Goal: Communication & Community: Answer question/provide support

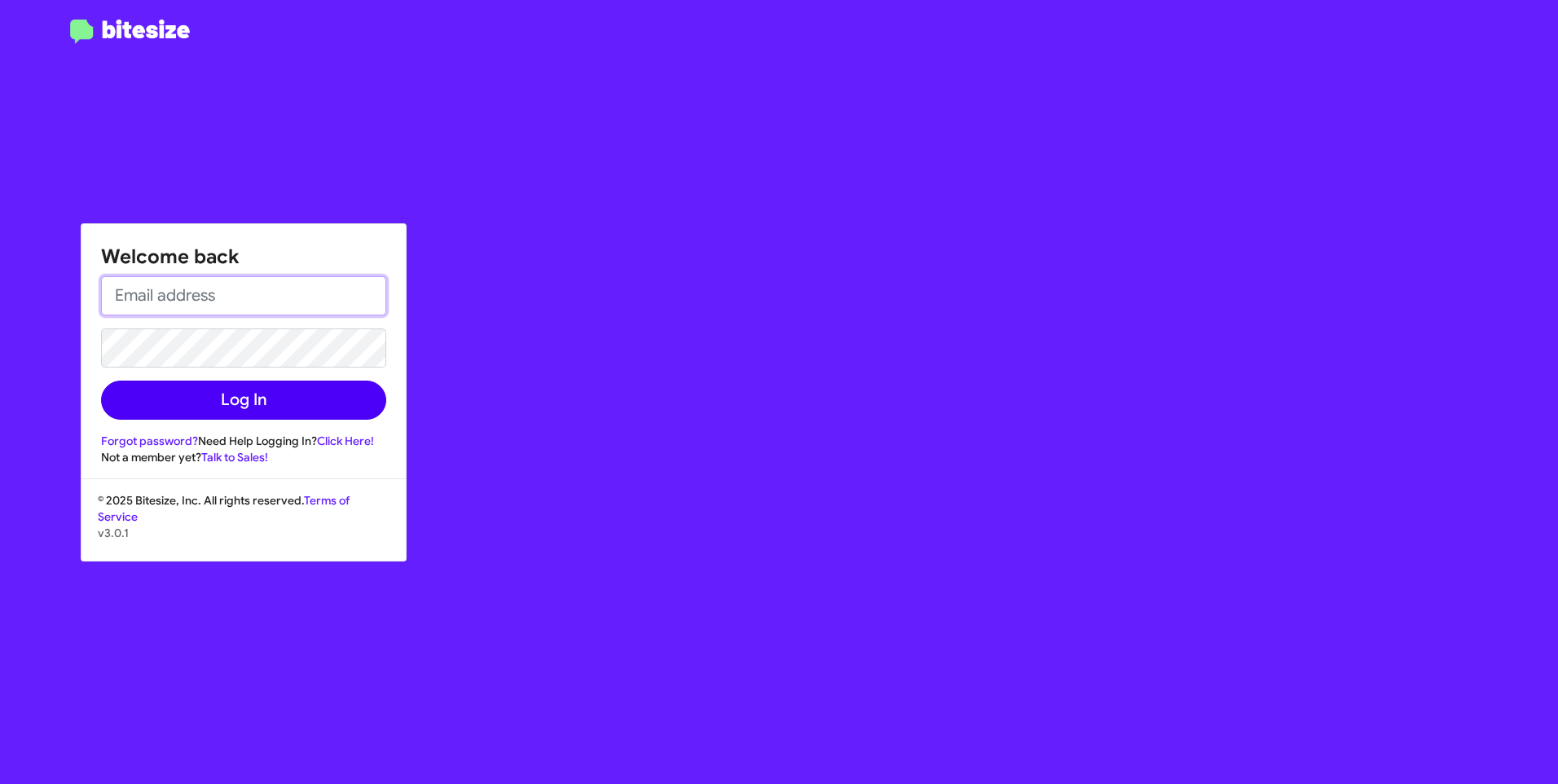
type input "[EMAIL_ADDRESS][DOMAIN_NAME]"
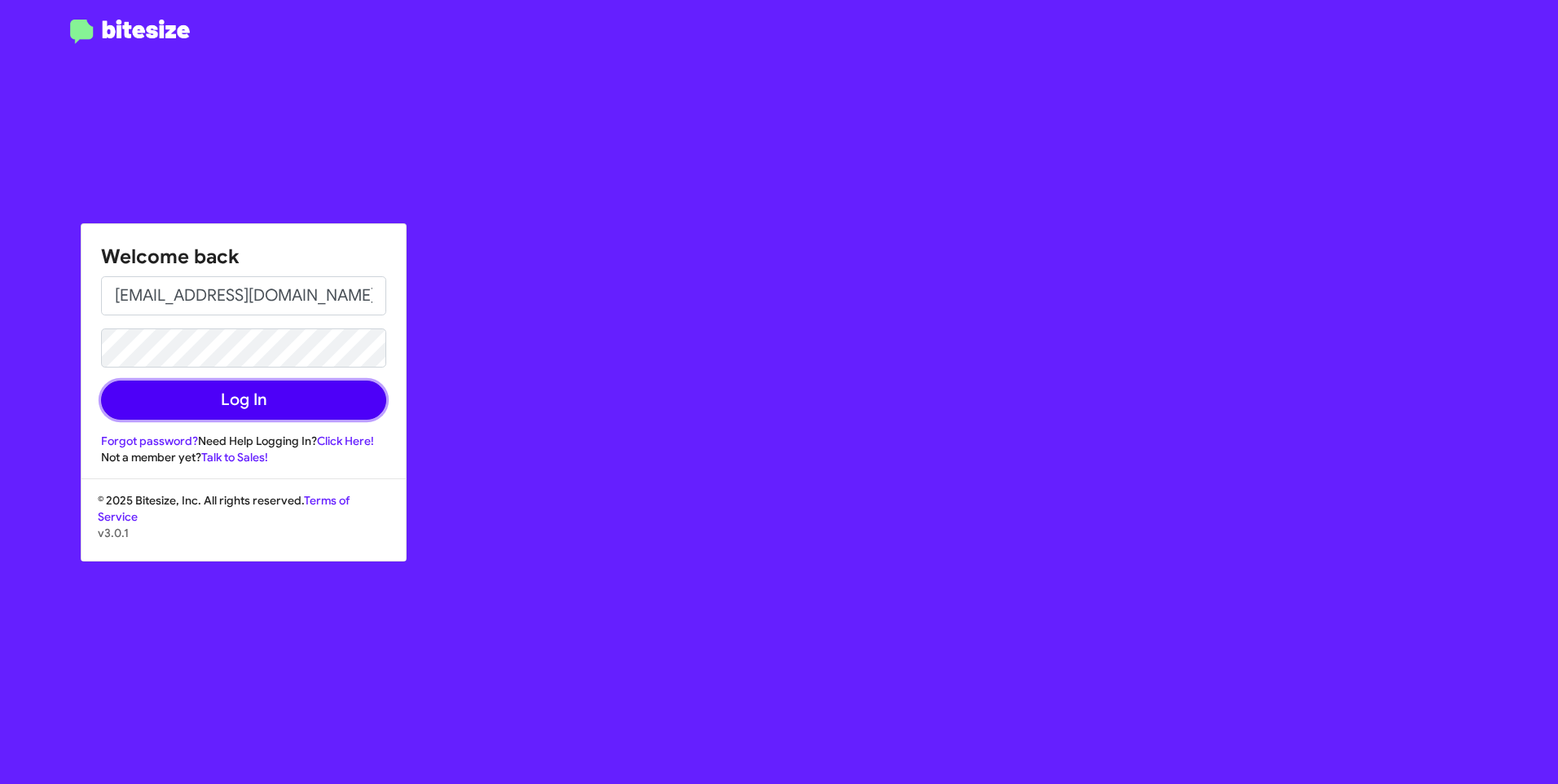
click at [298, 395] on button "Log In" at bounding box center [243, 401] width 285 height 40
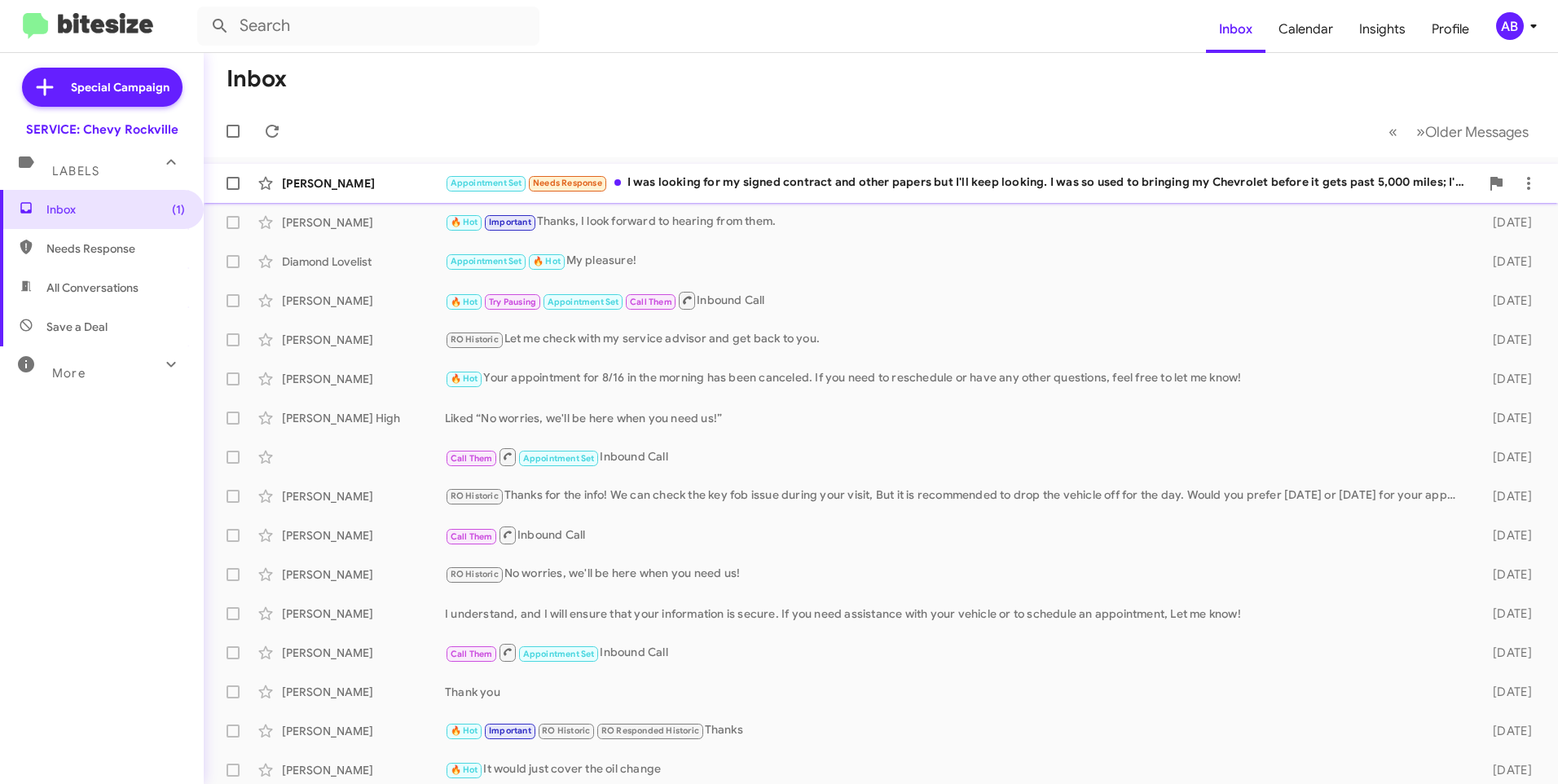
click at [787, 183] on div "Appointment Set Needs Response I was looking for my signed contract and other p…" at bounding box center [962, 182] width 1035 height 19
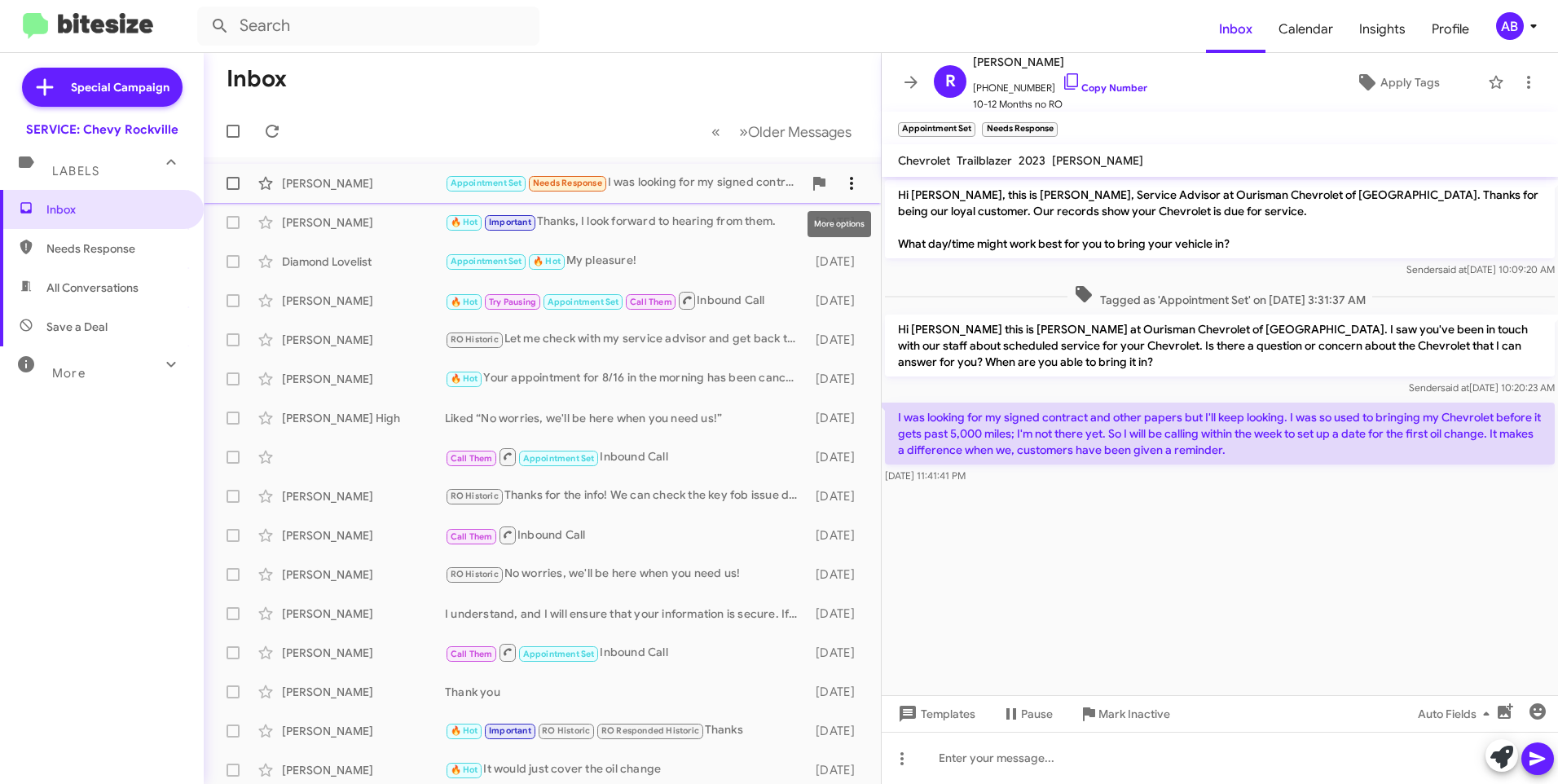
click at [842, 181] on icon at bounding box center [852, 183] width 20 height 20
click at [800, 268] on span "[PERSON_NAME] as responded" at bounding box center [759, 265] width 167 height 40
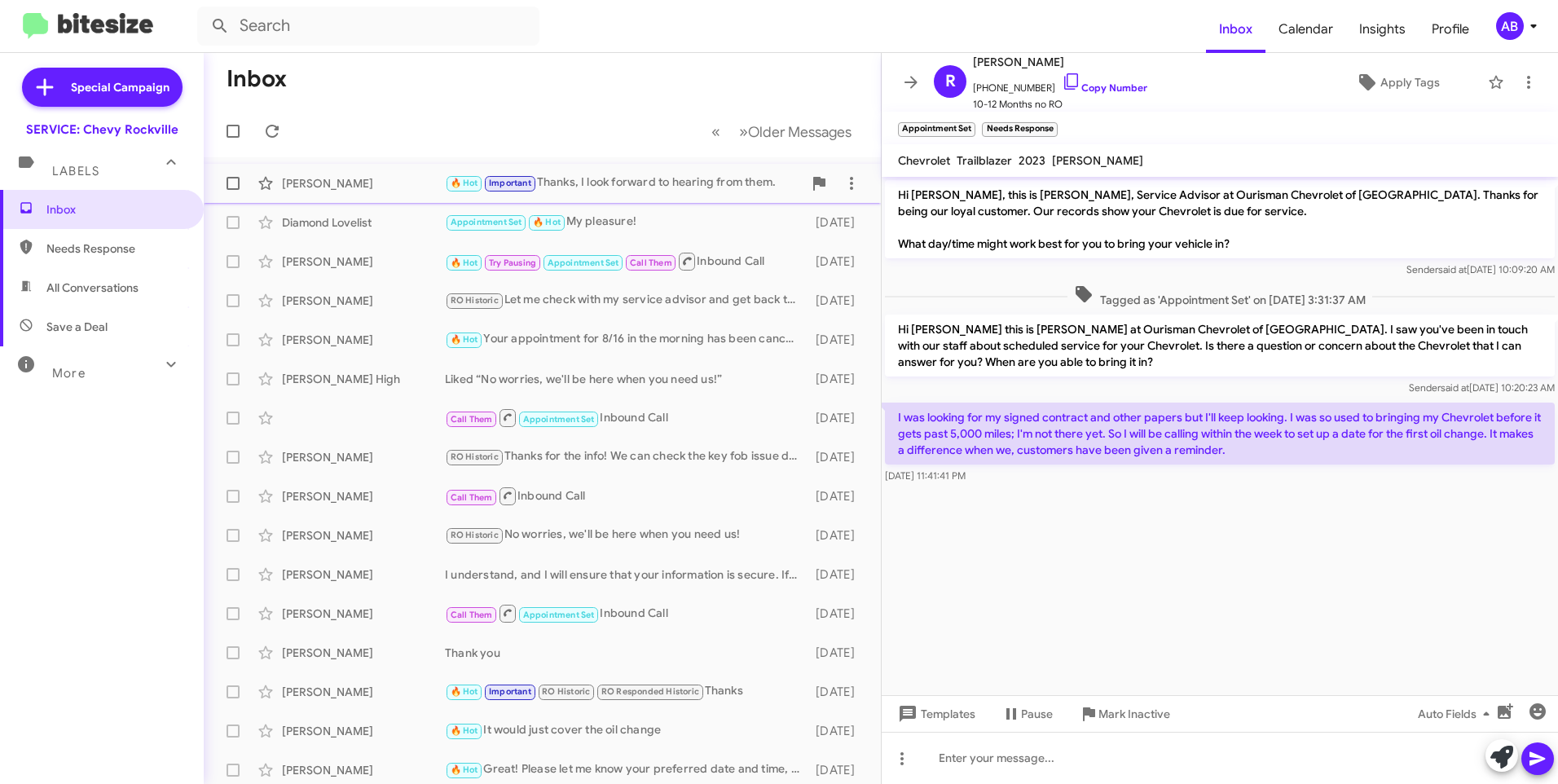
click at [690, 187] on div "🔥 Hot Important Thanks, I look forward to hearing from them." at bounding box center [624, 182] width 358 height 19
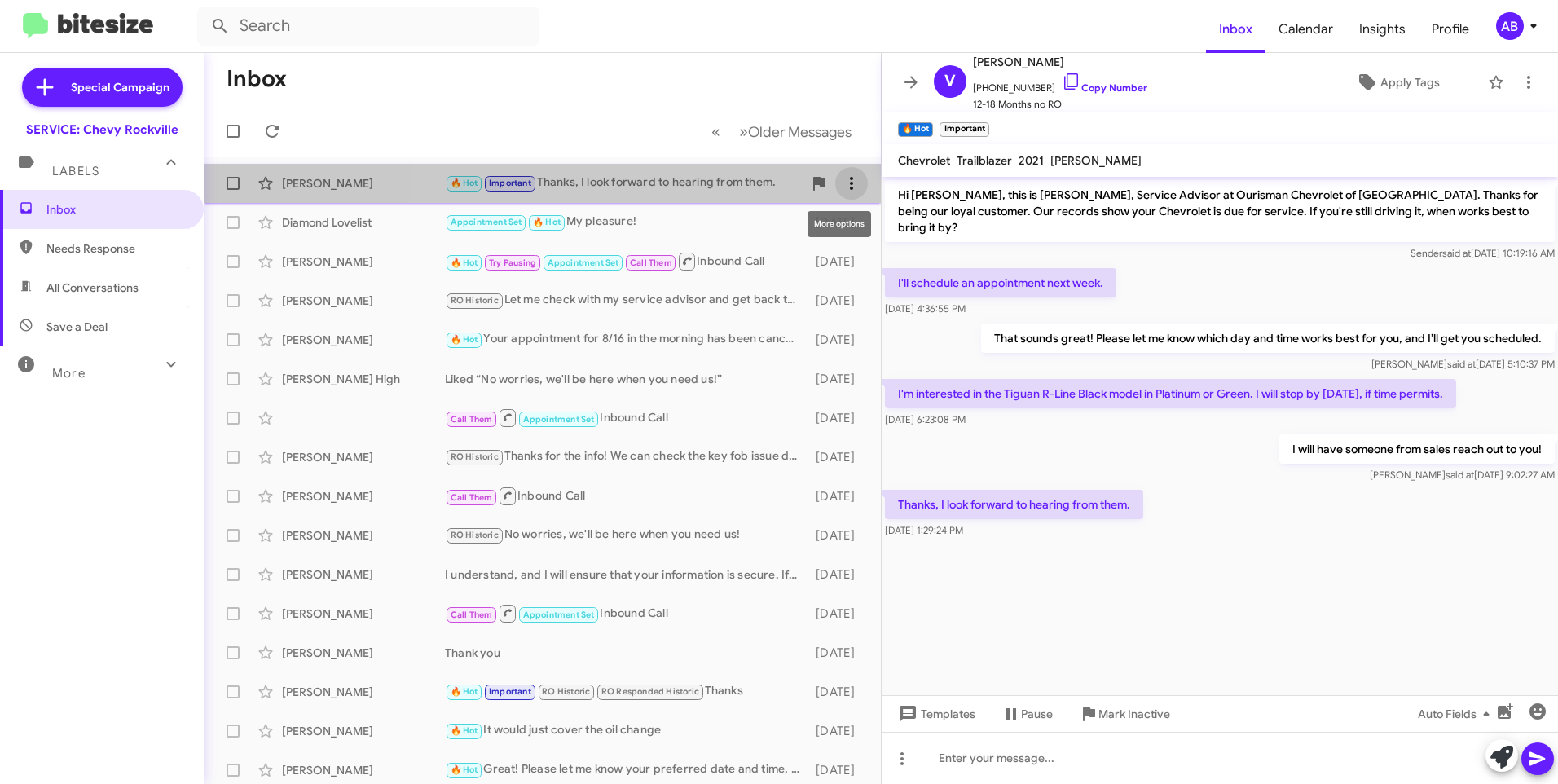
click at [846, 189] on icon at bounding box center [852, 183] width 20 height 20
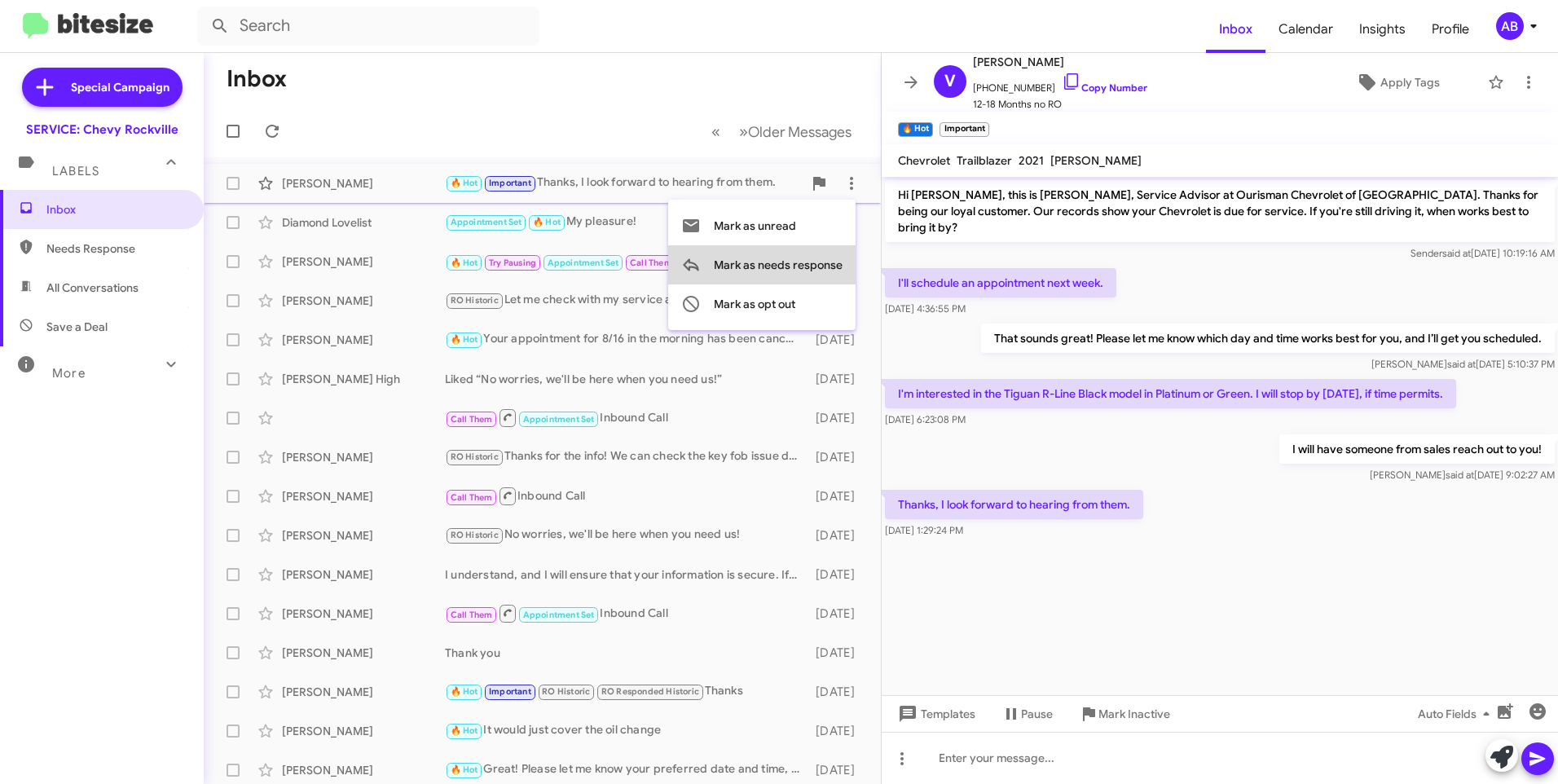
click at [792, 260] on span "Mark as needs response" at bounding box center [778, 265] width 128 height 40
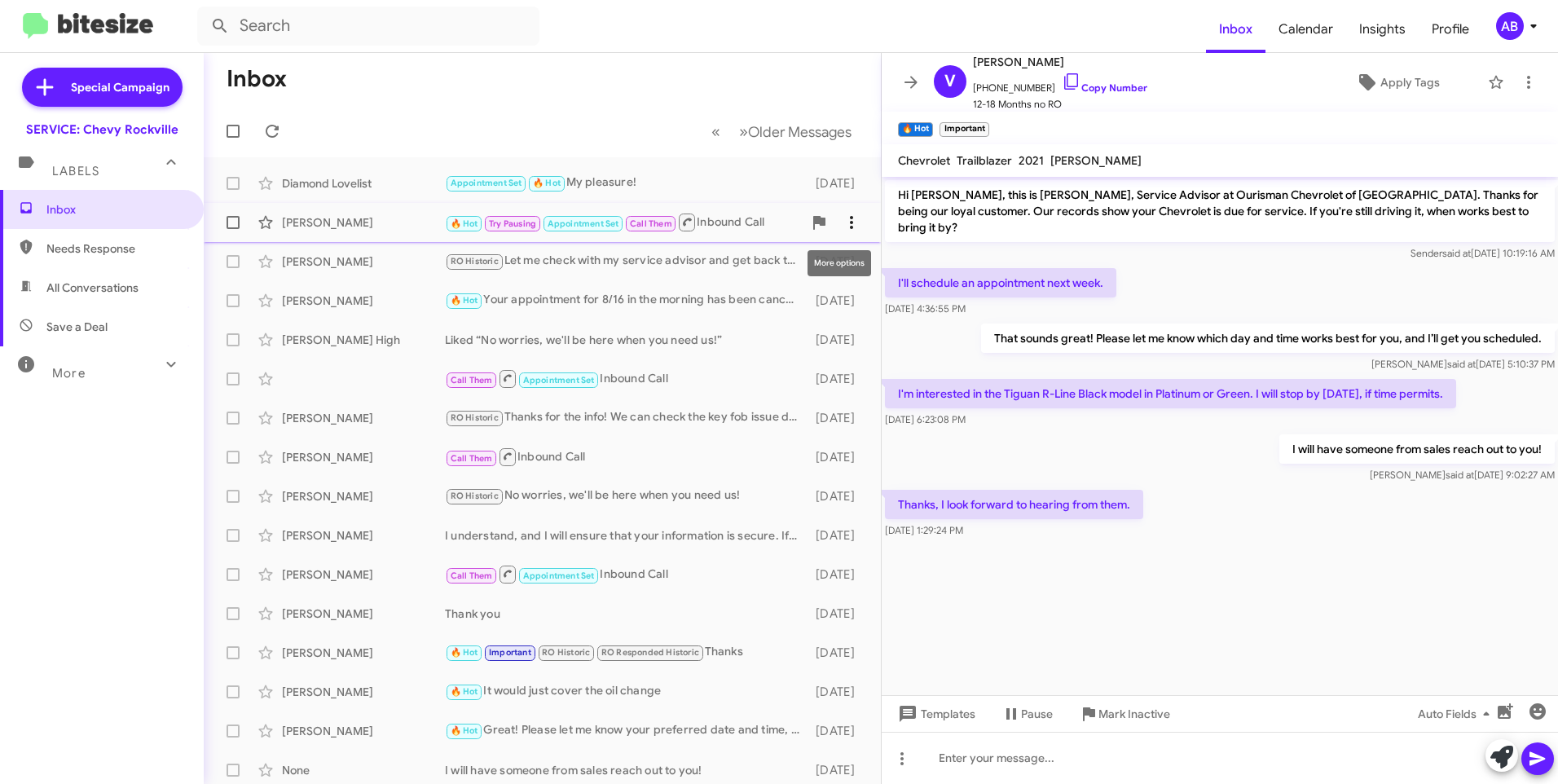
click at [842, 225] on icon at bounding box center [852, 223] width 20 height 20
click at [787, 300] on span "[PERSON_NAME] as responded" at bounding box center [759, 304] width 167 height 40
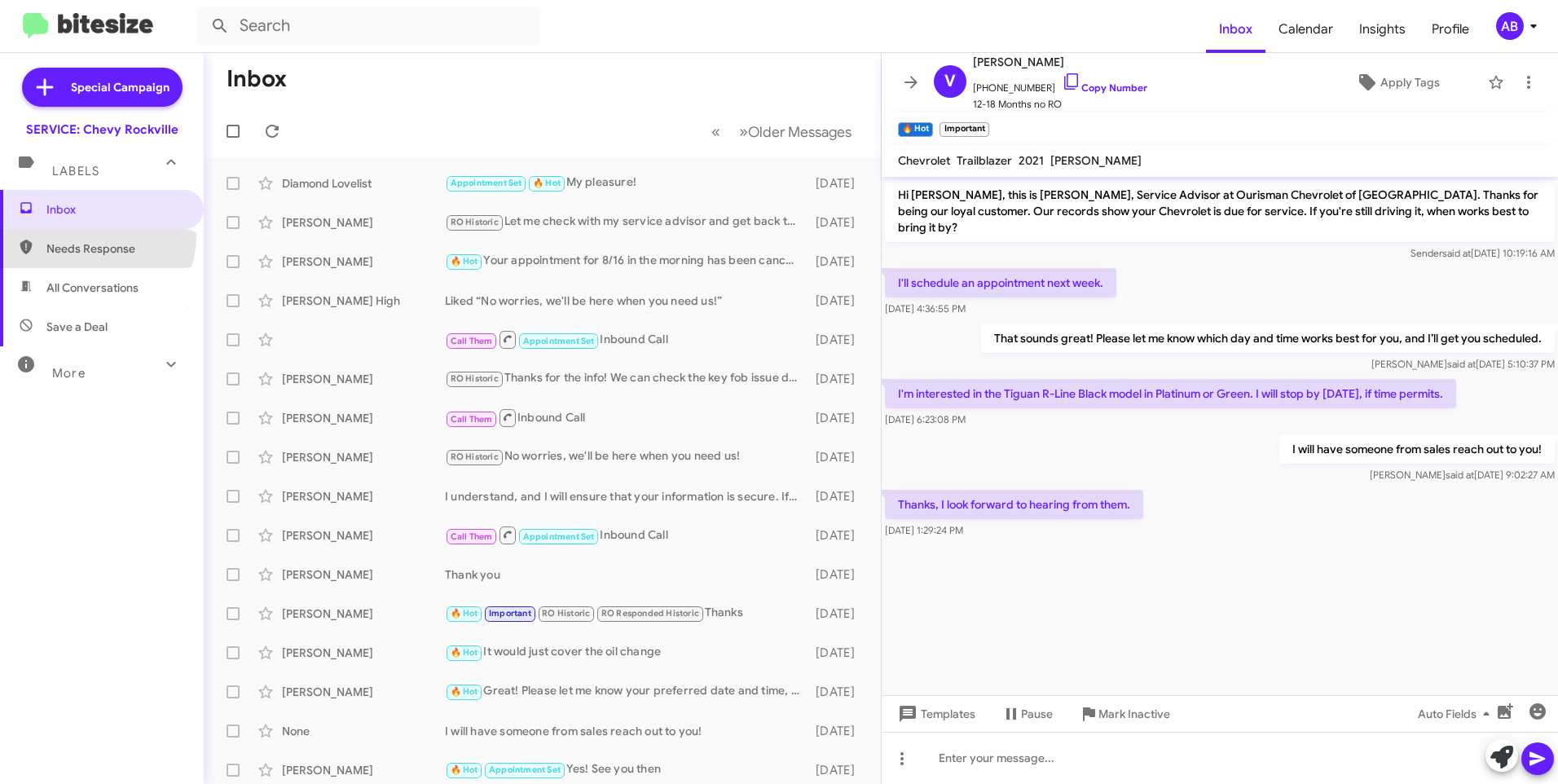
click at [94, 236] on span "Needs Response" at bounding box center [102, 249] width 204 height 40
type input "in:needs-response"
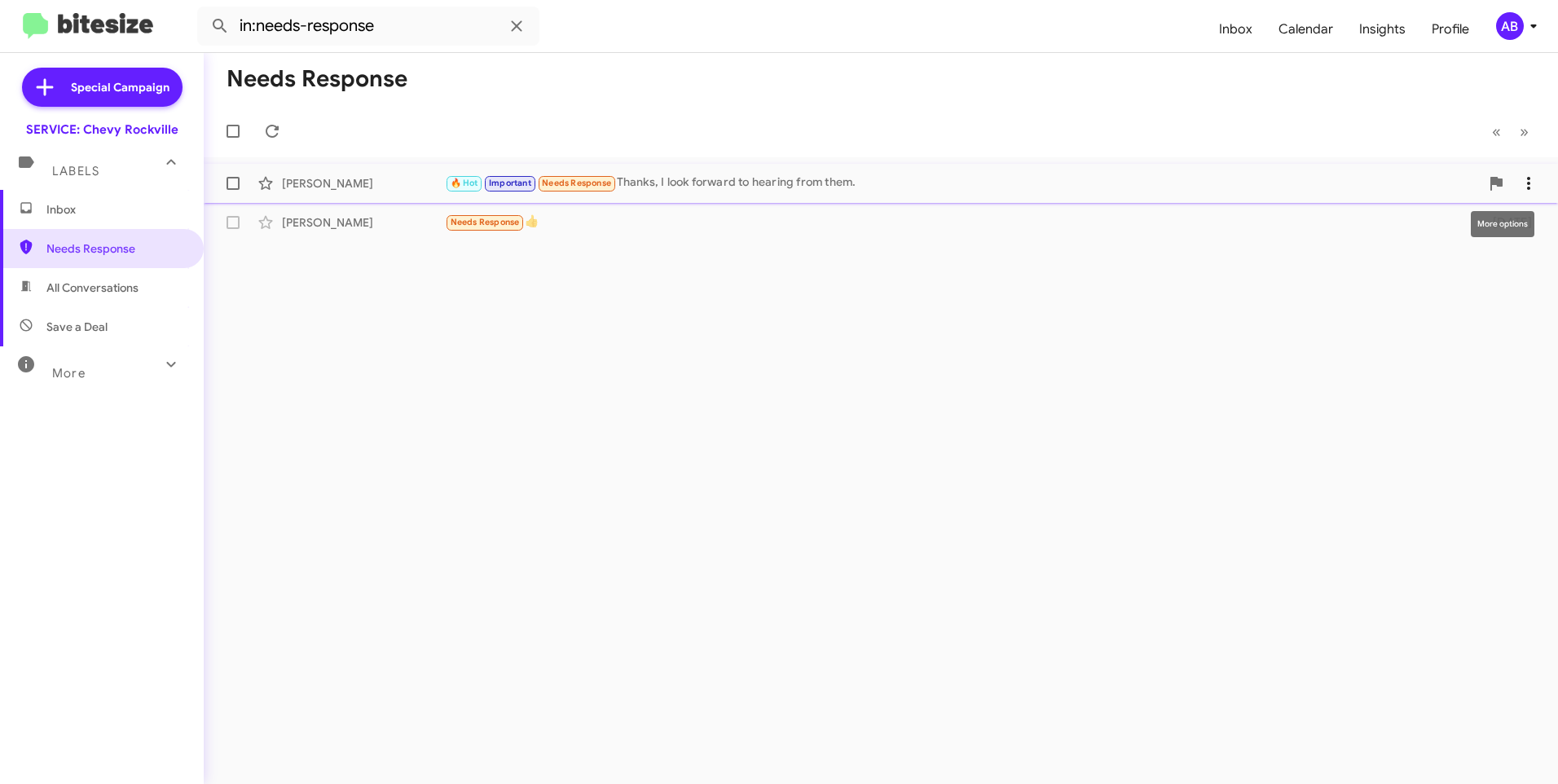
click at [1525, 173] on icon at bounding box center [1529, 183] width 20 height 20
click at [272, 137] on div at bounding box center [779, 392] width 1558 height 784
